Goal: Navigation & Orientation: Find specific page/section

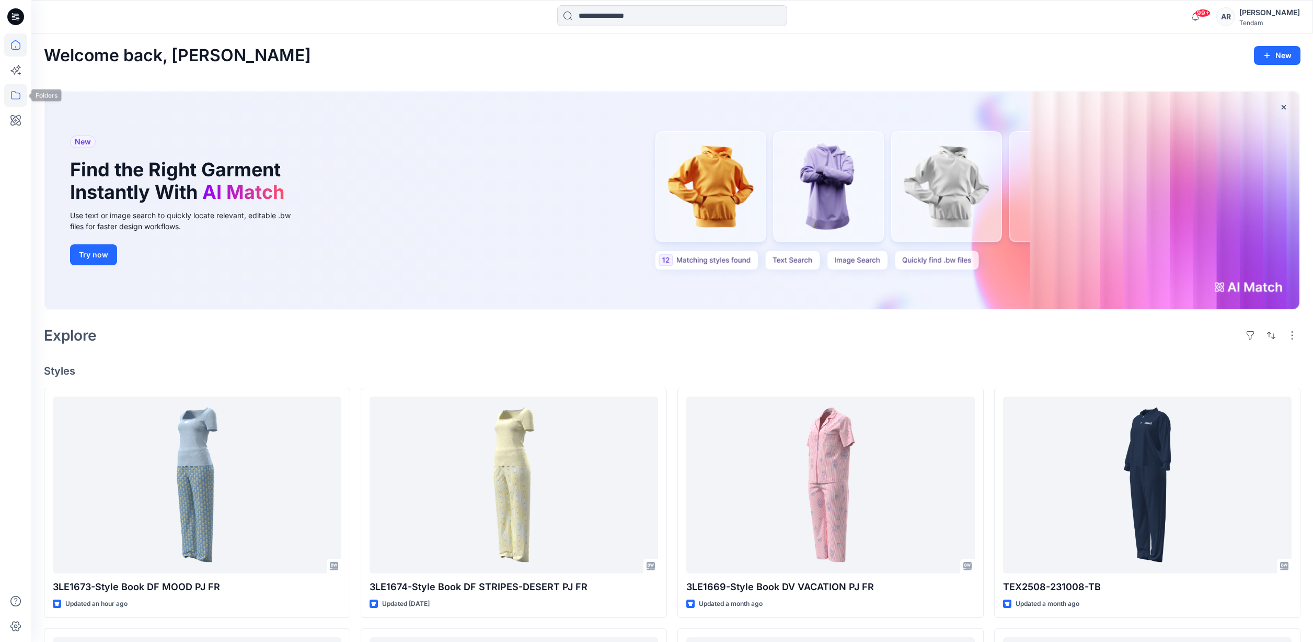
click at [13, 98] on icon at bounding box center [15, 95] width 23 height 23
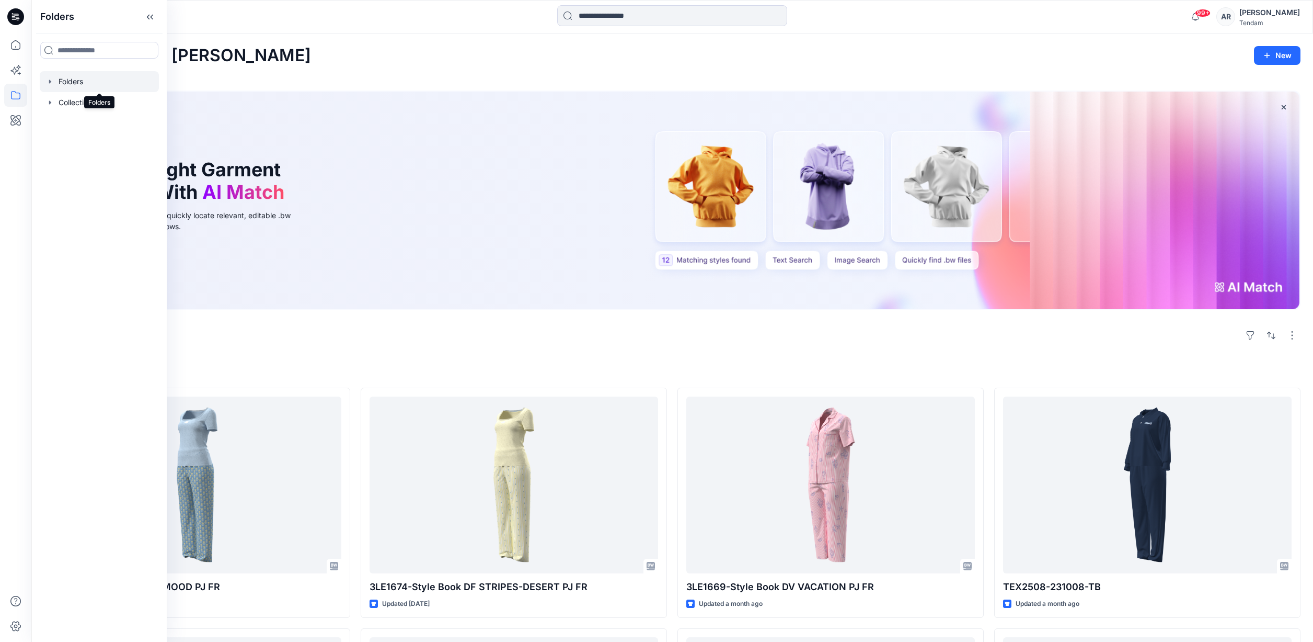
click at [141, 78] on div at bounding box center [99, 81] width 119 height 21
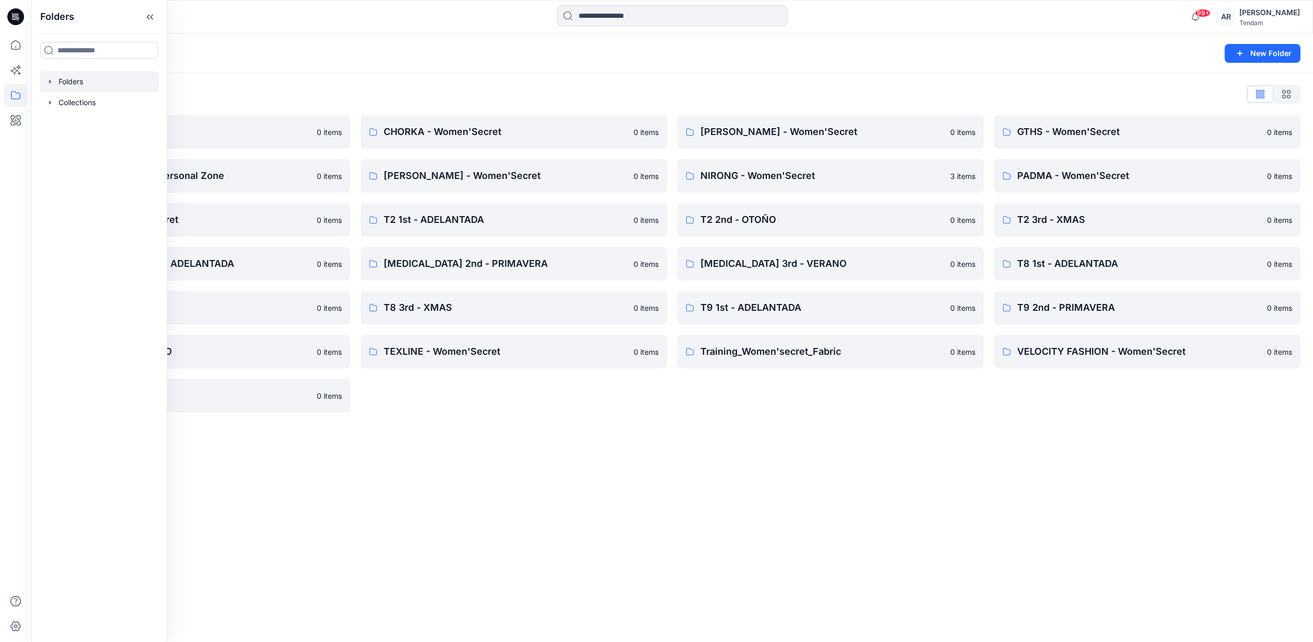
click at [391, 74] on div "Folders List 00_BW Support 0 items [PERSON_NAME]'s Personal Zone 0 items SUMEC …" at bounding box center [672, 248] width 1282 height 351
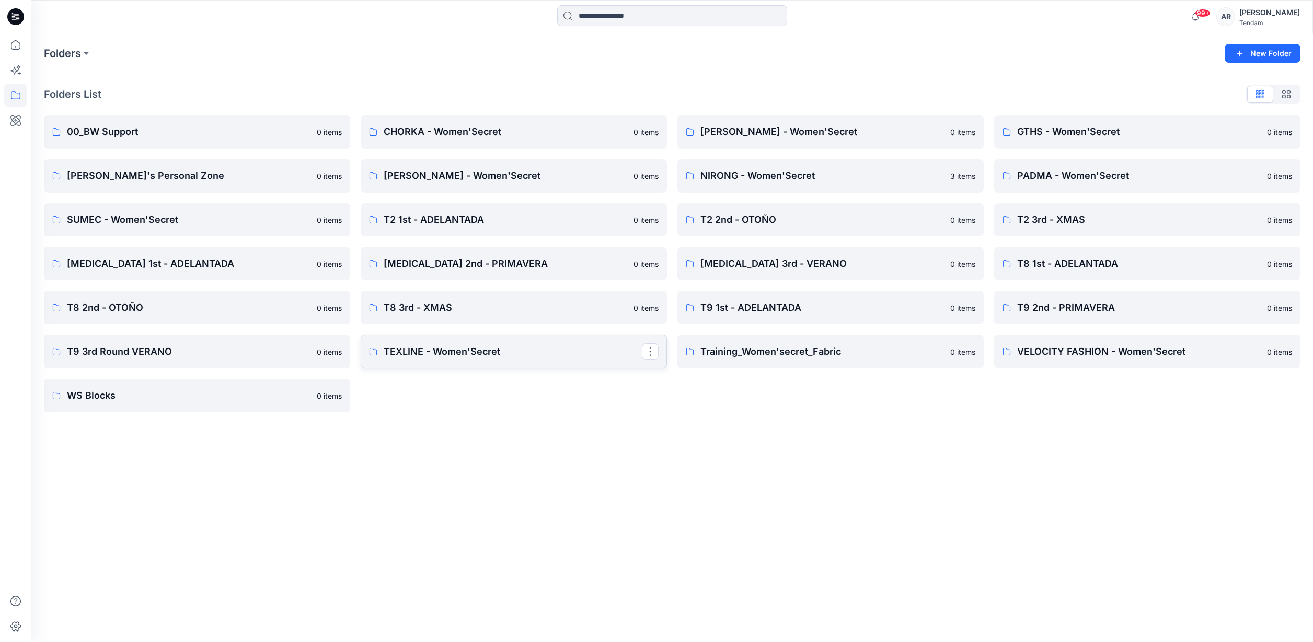
click at [393, 354] on p "TEXLINE - Women'Secret" at bounding box center [513, 351] width 258 height 15
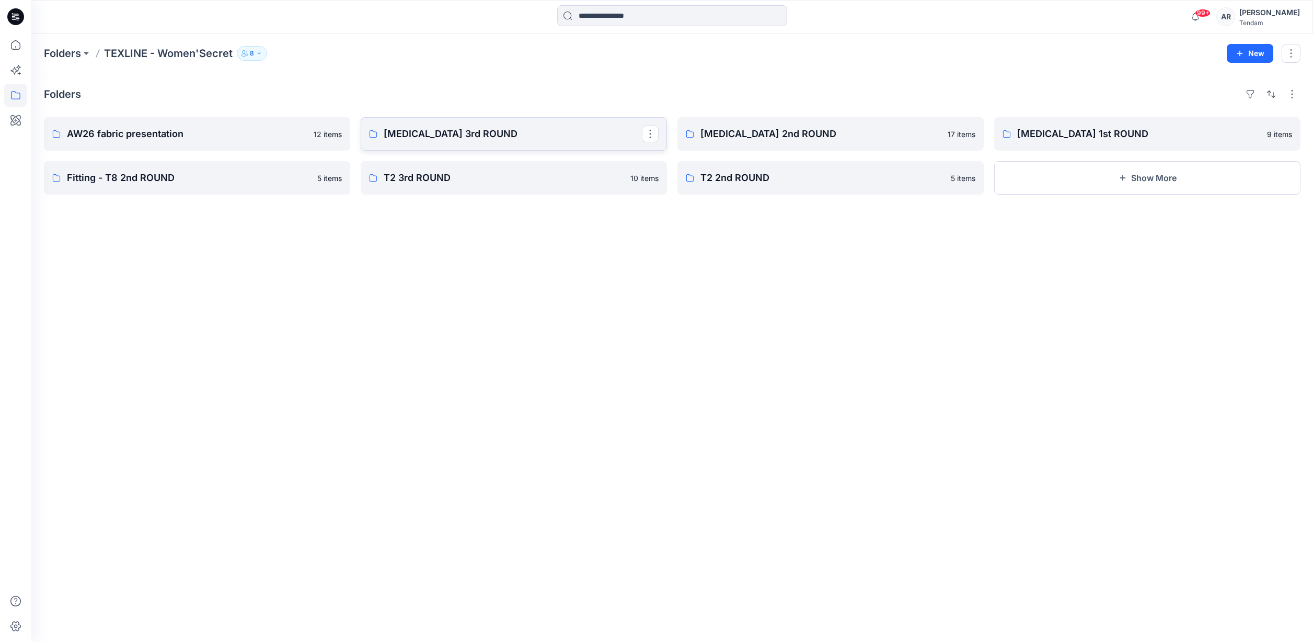
click at [384, 126] on link "[MEDICAL_DATA] 3rd ROUND" at bounding box center [514, 133] width 306 height 33
